Goal: Check status: Check status

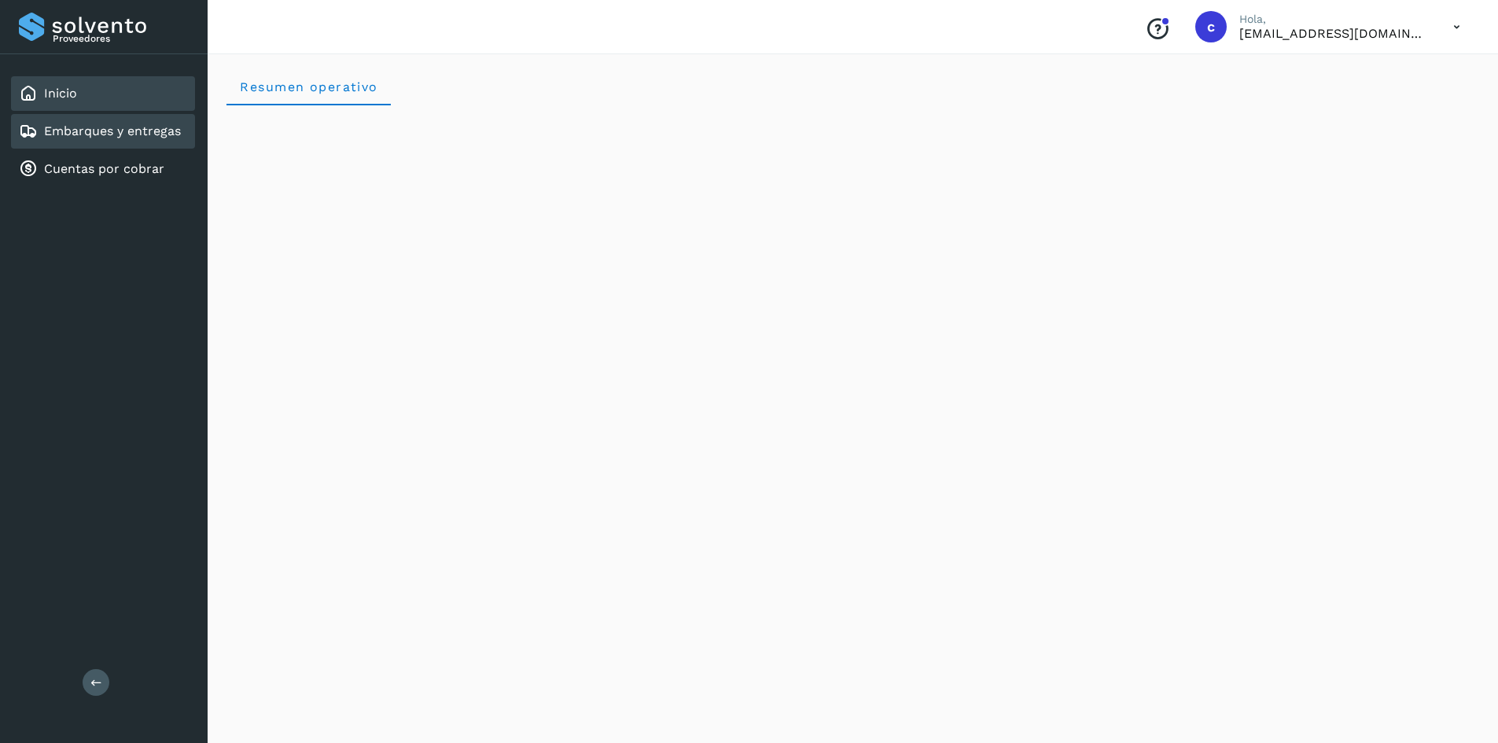
click at [168, 132] on link "Embarques y entregas" at bounding box center [112, 130] width 137 height 15
